Goal: Task Accomplishment & Management: Manage account settings

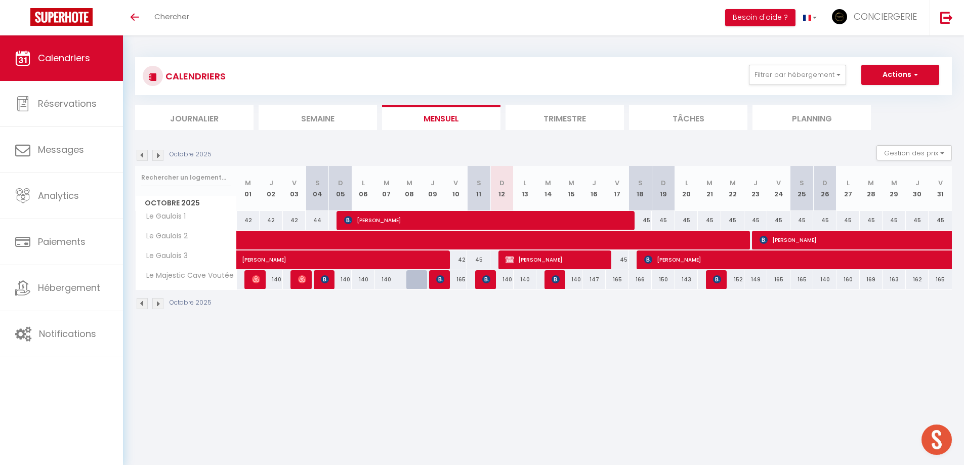
scroll to position [35, 0]
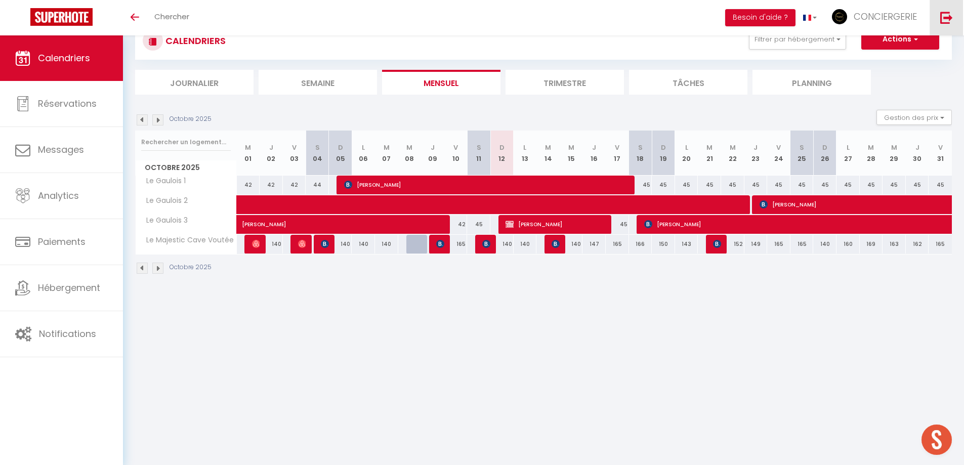
click at [934, 28] on link at bounding box center [945, 17] width 33 height 35
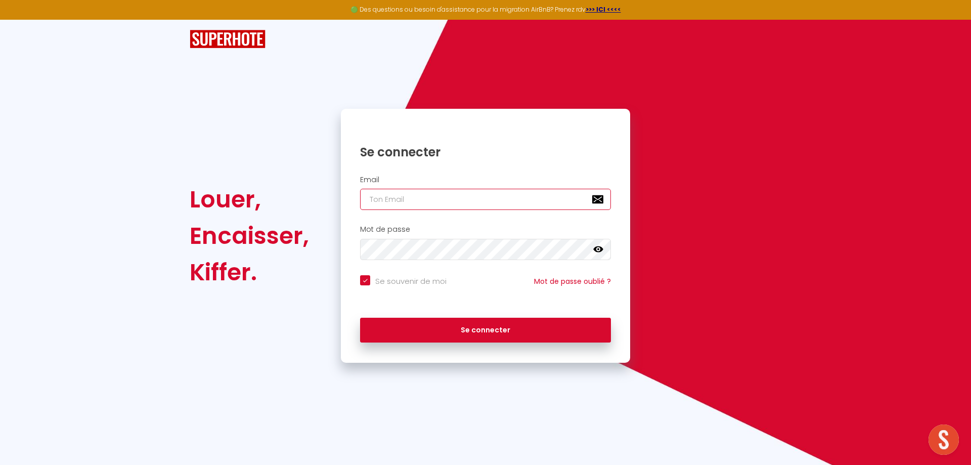
type input "[EMAIL_ADDRESS][DOMAIN_NAME]"
checkbox input "true"
click at [508, 199] on input "[EMAIL_ADDRESS][DOMAIN_NAME]" at bounding box center [485, 199] width 251 height 21
type input "[EMAIL_ADDRESS][DOMAIN_NAME]"
click at [511, 313] on div "Se connecter" at bounding box center [485, 328] width 289 height 30
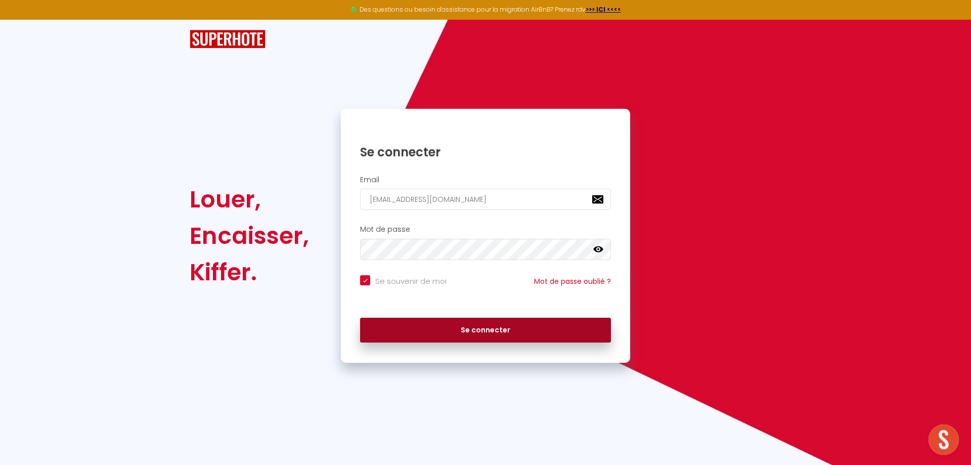
click at [507, 322] on button "Se connecter" at bounding box center [485, 330] width 251 height 25
checkbox input "true"
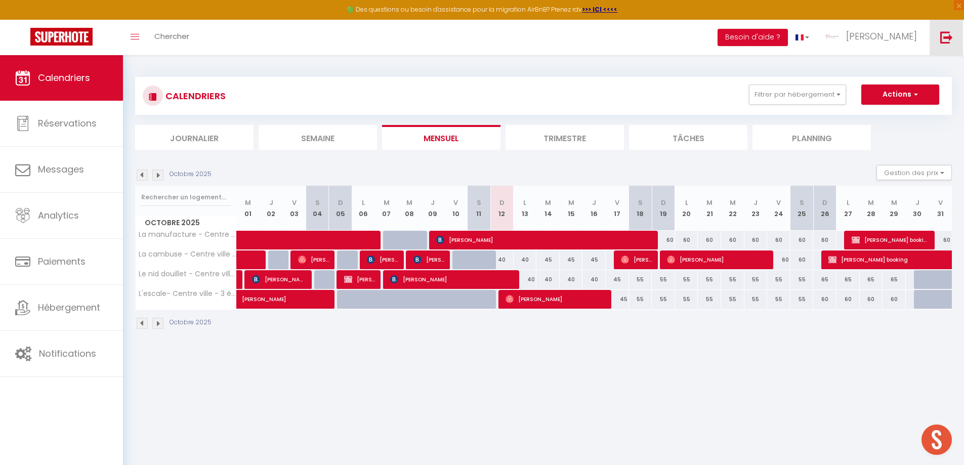
click at [952, 32] on img at bounding box center [946, 37] width 13 height 13
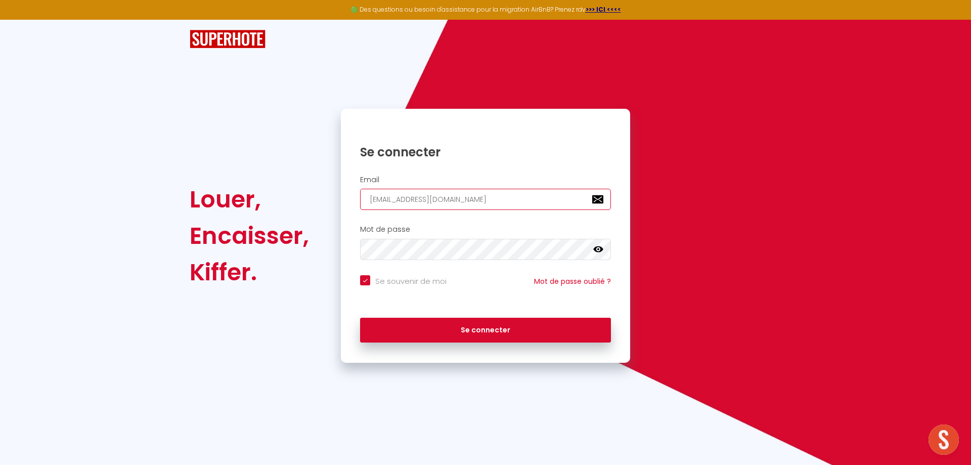
click at [545, 198] on input "[EMAIL_ADDRESS][DOMAIN_NAME]" at bounding box center [485, 199] width 251 height 21
type input "[EMAIL_ADDRESS][DOMAIN_NAME]"
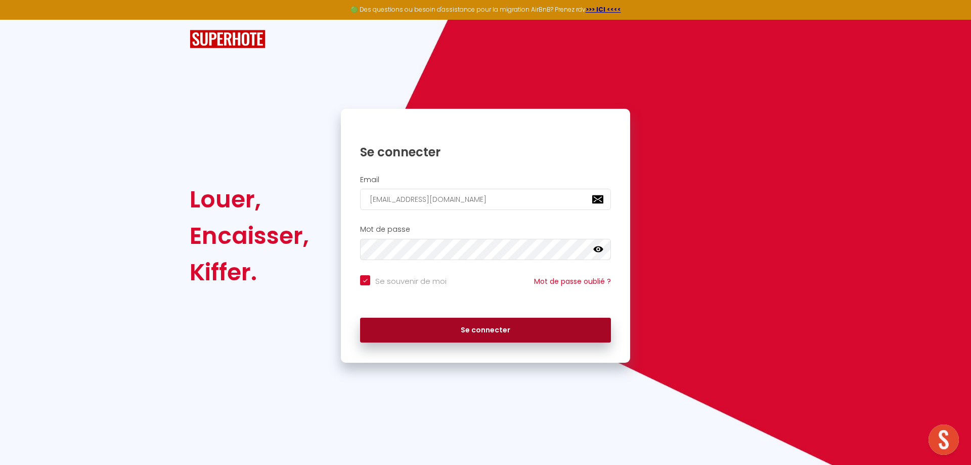
click at [494, 334] on button "Se connecter" at bounding box center [485, 330] width 251 height 25
checkbox input "true"
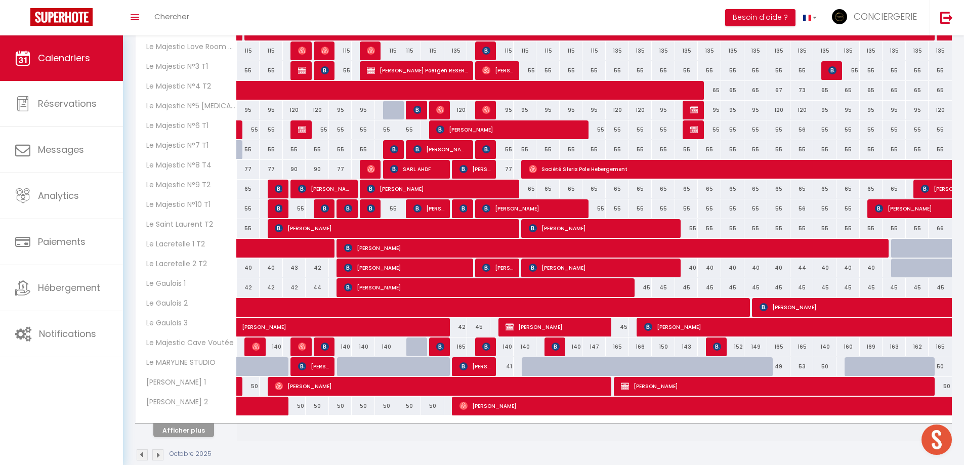
scroll to position [152, 0]
